Goal: Information Seeking & Learning: Learn about a topic

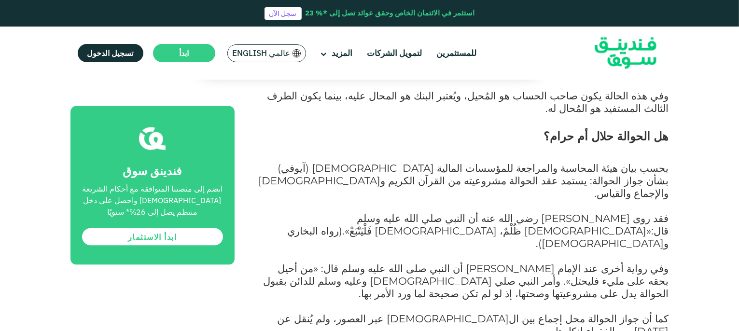
scroll to position [1351, 0]
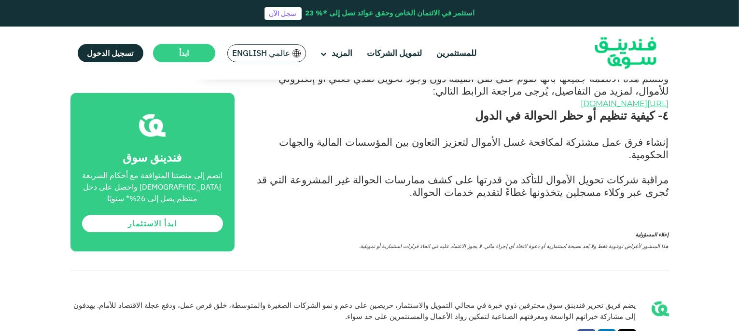
scroll to position [2152, 0]
